Goal: Task Accomplishment & Management: Manage account settings

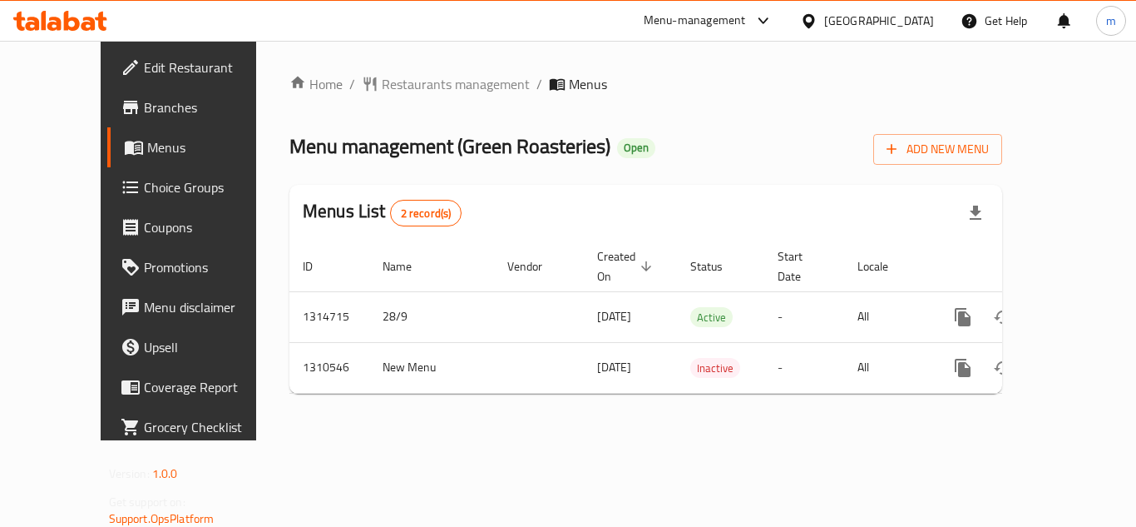
drag, startPoint x: 858, startPoint y: 13, endPoint x: 863, endPoint y: 32, distance: 19.8
click at [858, 12] on div "[GEOGRAPHIC_DATA]" at bounding box center [879, 21] width 110 height 18
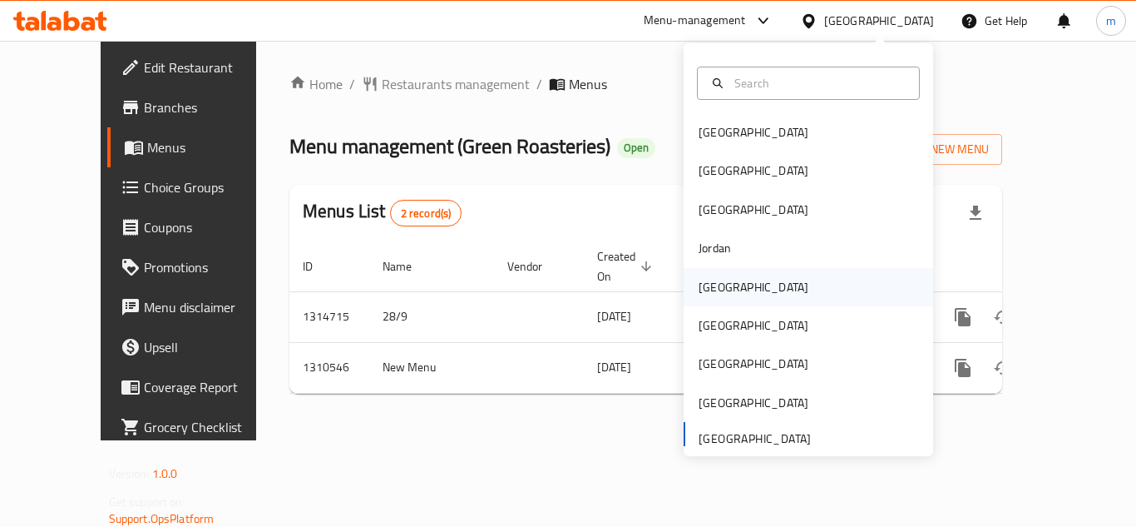
click at [704, 274] on div "[GEOGRAPHIC_DATA]" at bounding box center [753, 287] width 136 height 38
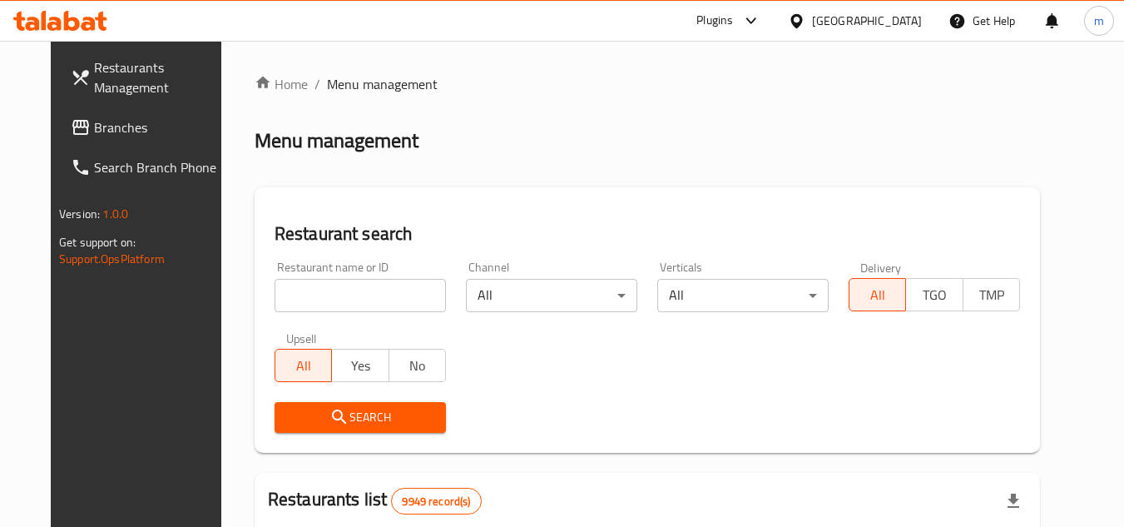
click at [30, 21] on icon at bounding box center [60, 21] width 94 height 20
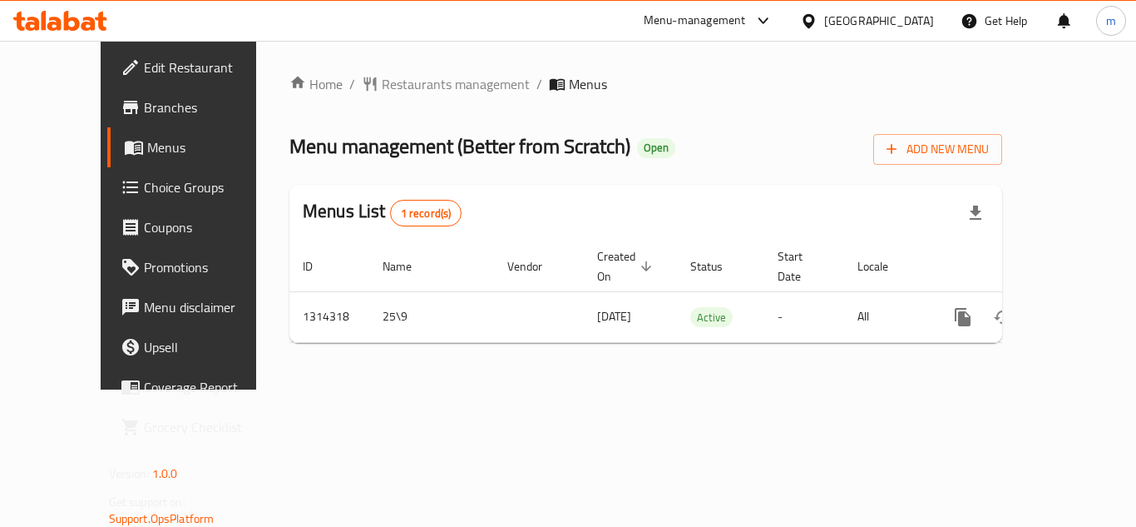
click at [73, 32] on div at bounding box center [60, 20] width 121 height 33
click at [75, 25] on icon at bounding box center [60, 21] width 94 height 20
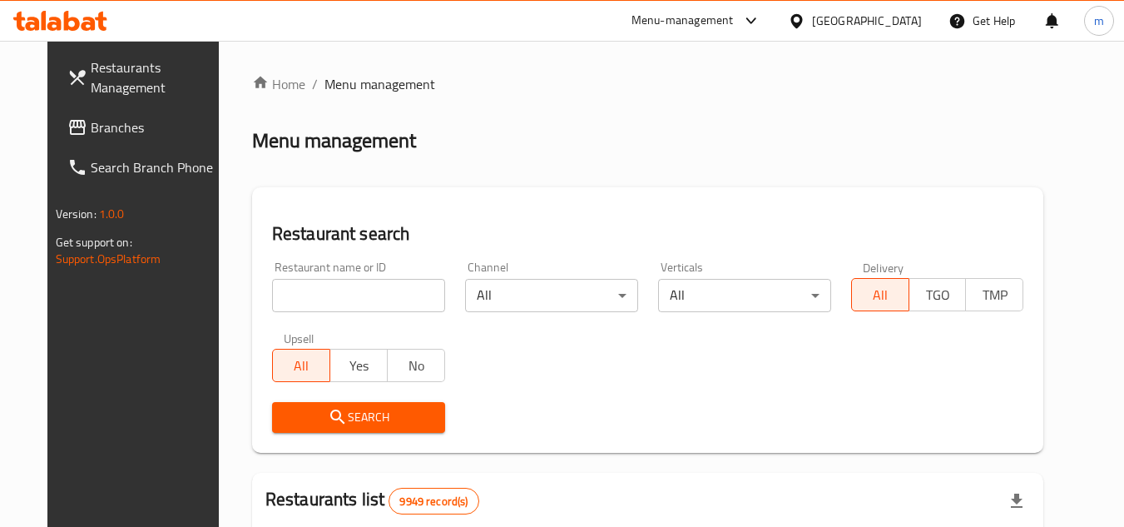
click at [353, 302] on input "search" at bounding box center [358, 295] width 173 height 33
paste input "706842"
type input "706842"
click button "Search" at bounding box center [358, 417] width 173 height 31
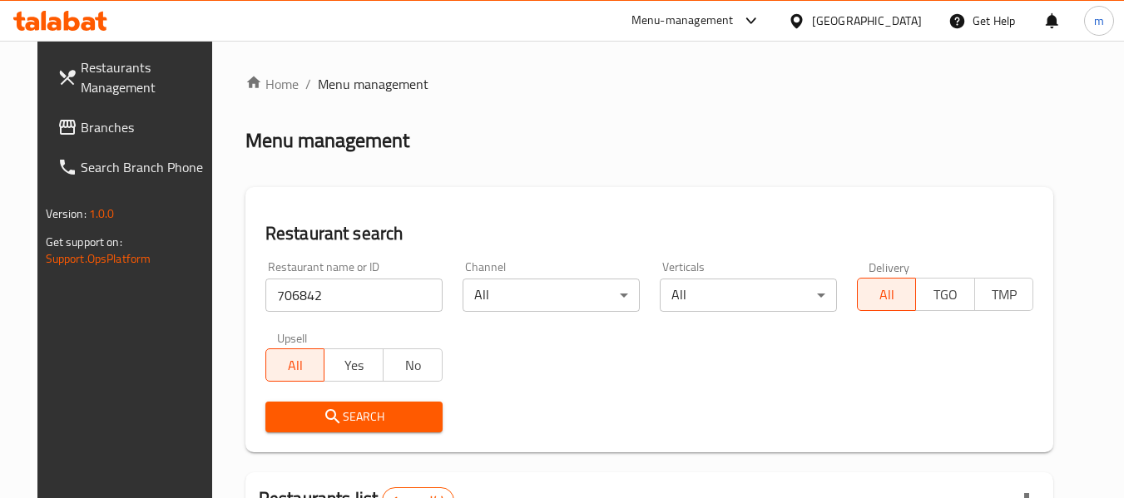
click at [91, 14] on icon at bounding box center [60, 21] width 94 height 20
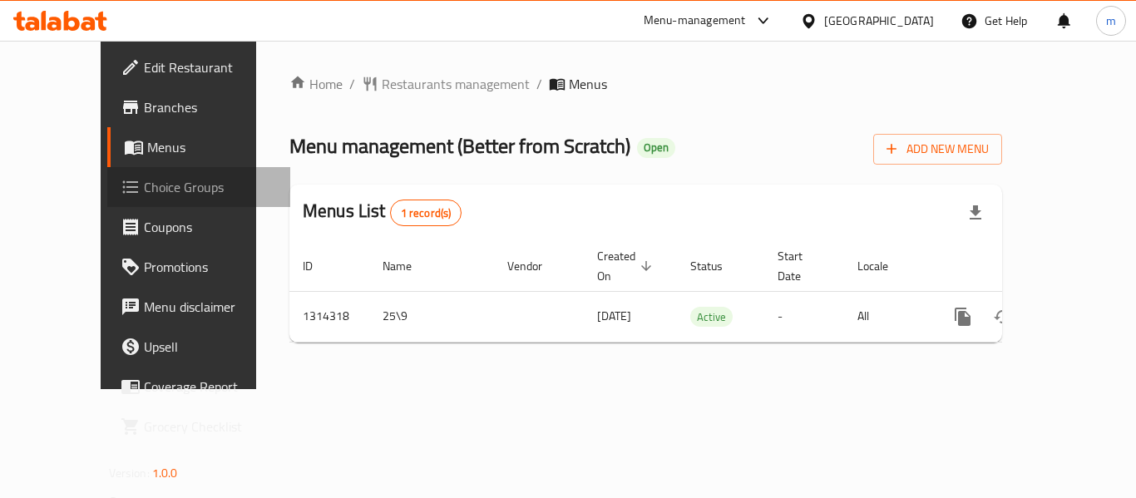
click at [144, 183] on span "Choice Groups" at bounding box center [210, 187] width 133 height 20
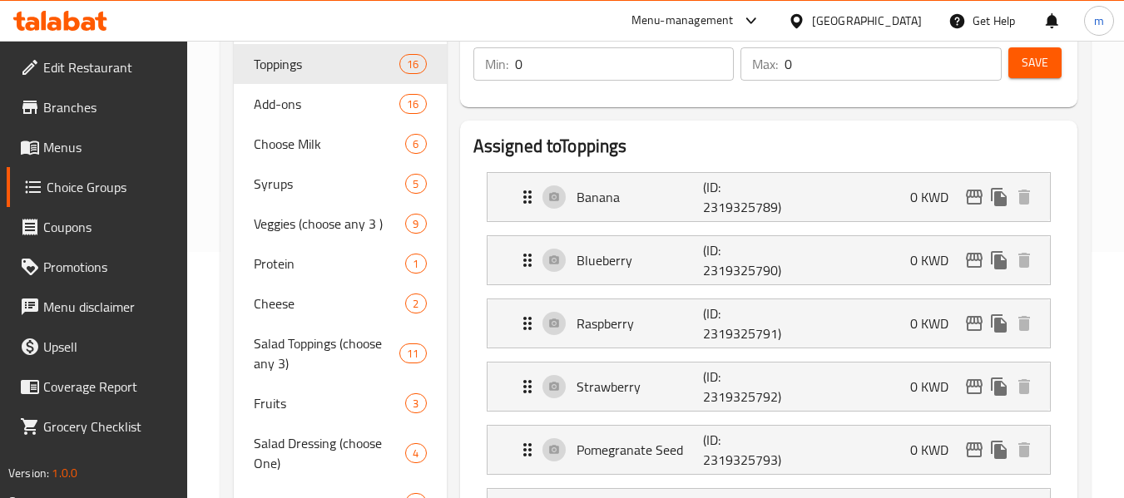
scroll to position [250, 0]
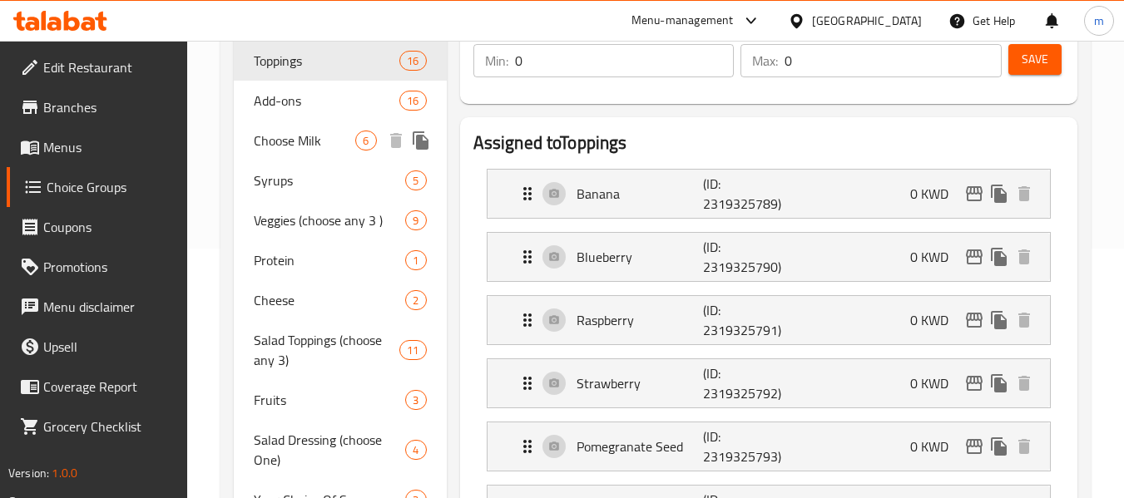
drag, startPoint x: 311, startPoint y: 151, endPoint x: 344, endPoint y: 158, distance: 33.9
click at [311, 151] on span "Choose Milk" at bounding box center [304, 141] width 101 height 20
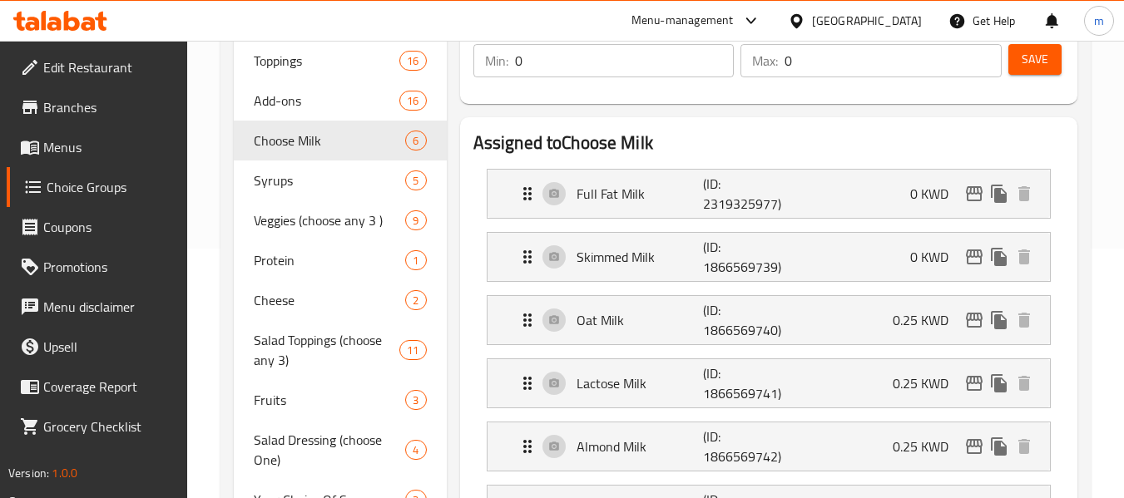
type input "Choose Milk"
type input "1"
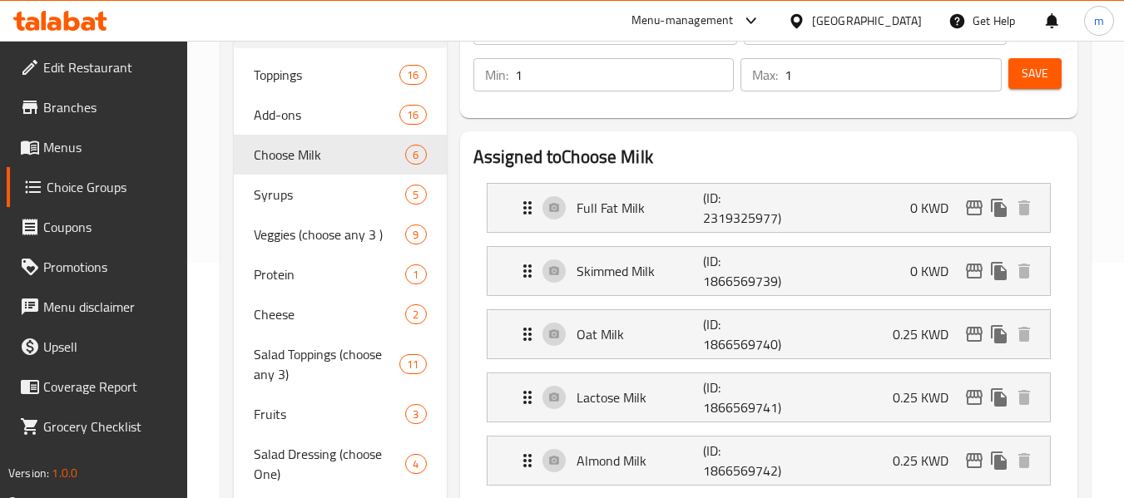
scroll to position [159, 0]
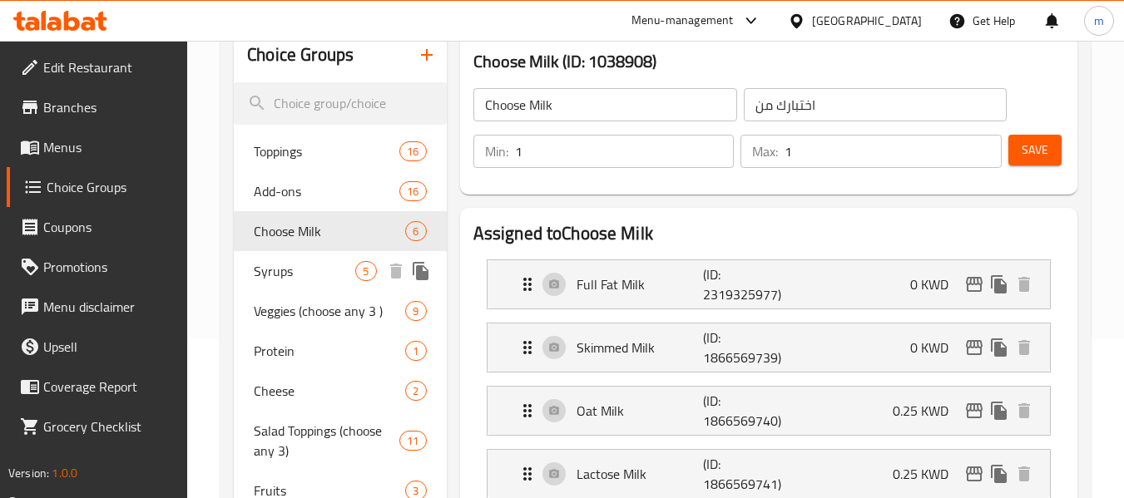
click at [288, 274] on span "Syrups" at bounding box center [304, 271] width 101 height 20
type input "Syrups"
type input "شراب"
type input "0"
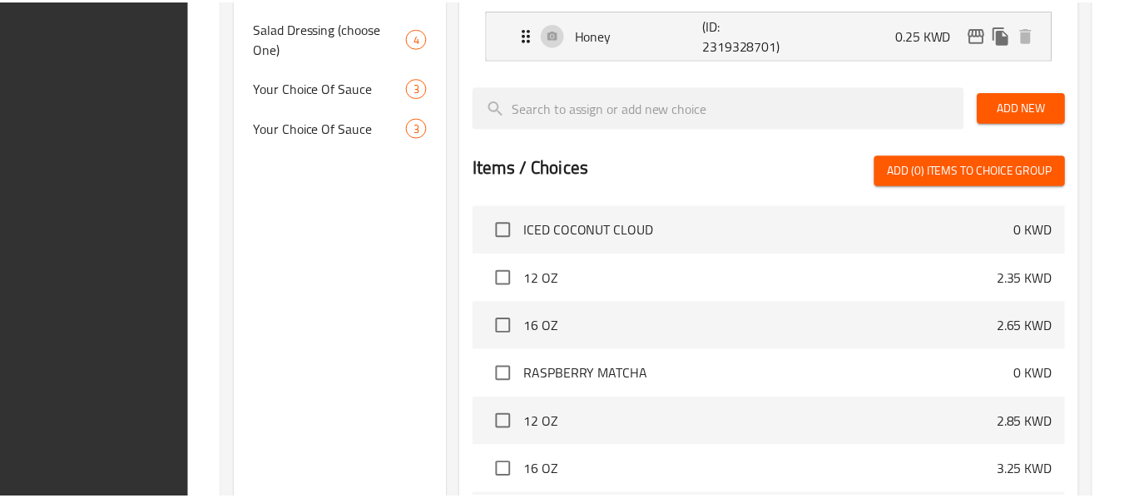
scroll to position [844, 0]
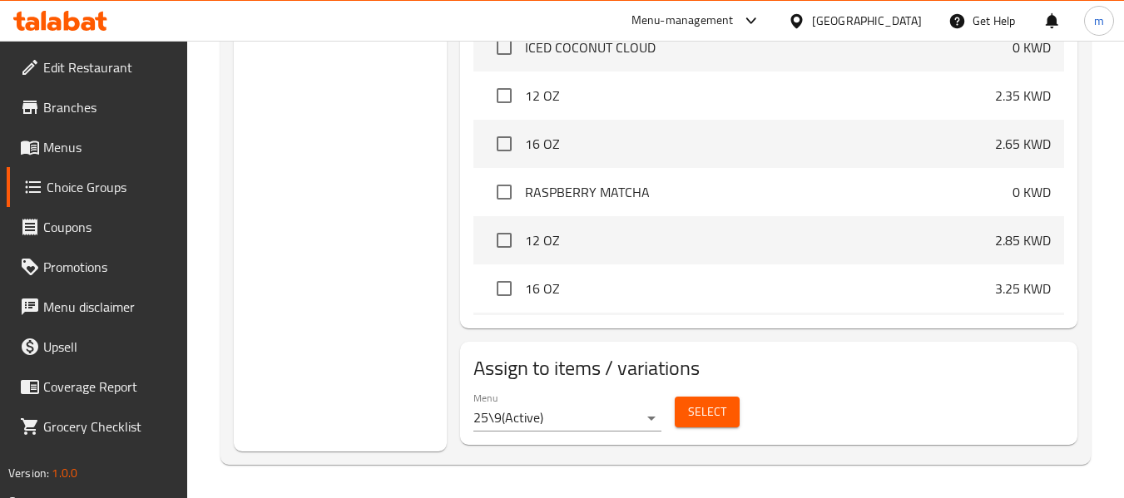
click at [805, 23] on icon at bounding box center [796, 20] width 17 height 17
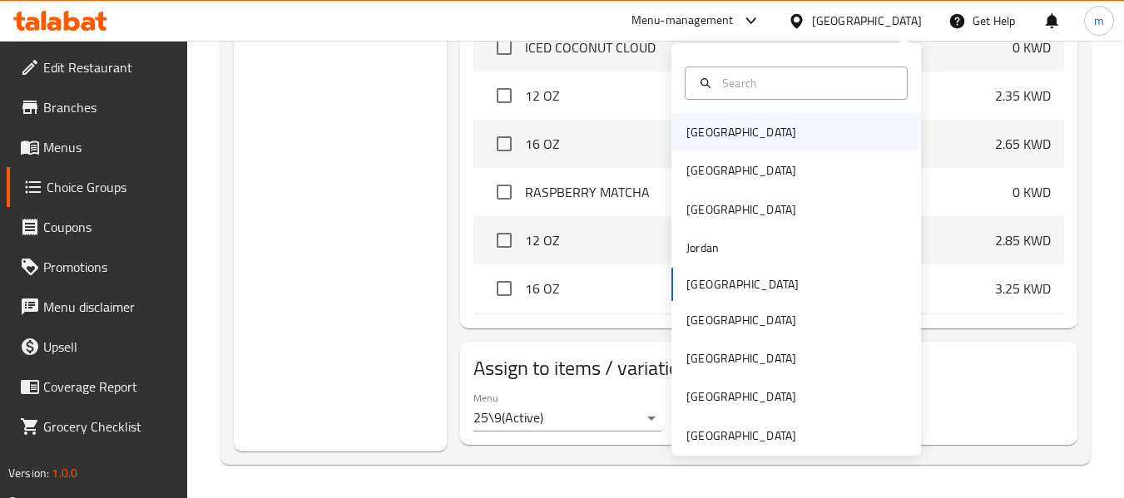
click at [686, 132] on div "[GEOGRAPHIC_DATA]" at bounding box center [741, 132] width 110 height 18
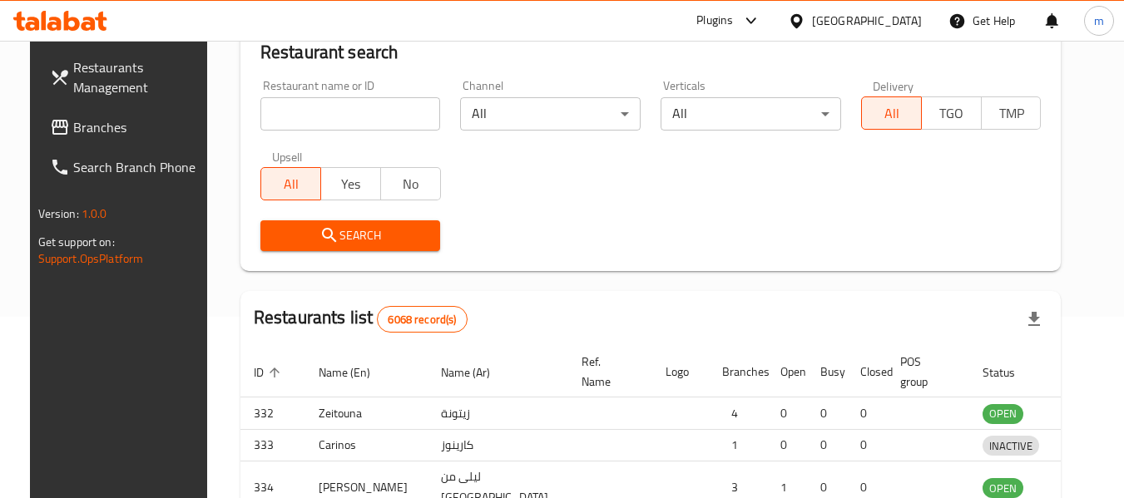
scroll to position [761, 0]
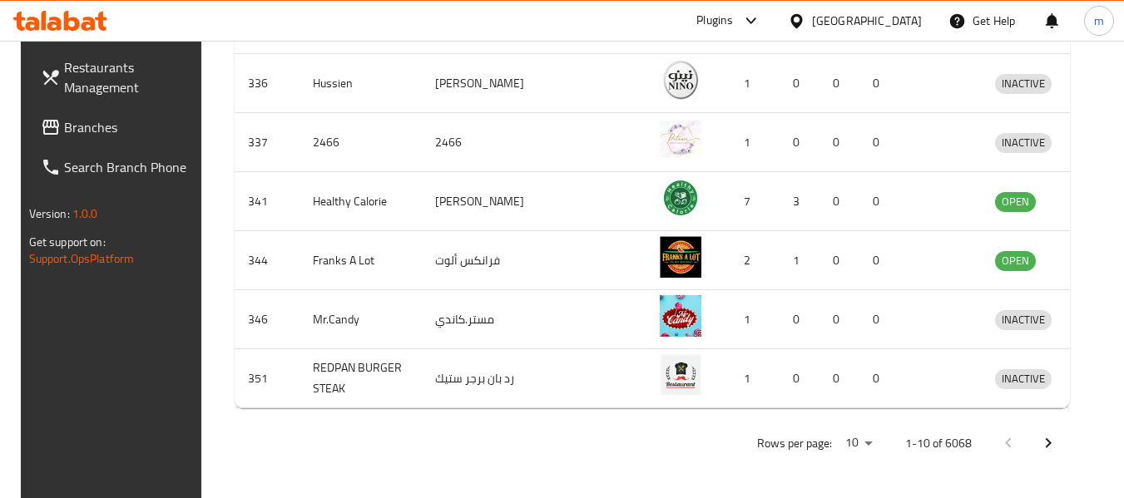
click at [69, 114] on link "Branches" at bounding box center [117, 127] width 181 height 40
